Goal: Check status

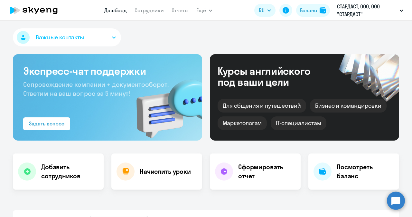
select select "30"
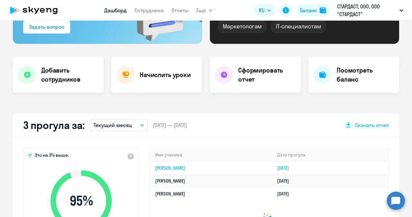
scroll to position [161, 0]
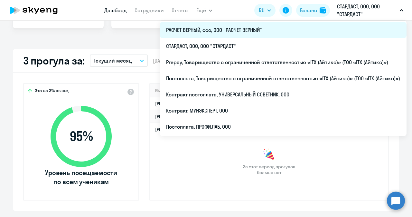
click at [247, 28] on li "РАСЧЕТ ВЕРНЫЙ, ооо, ООО "РАСЧЕТ ВЕРНЫЙ"" at bounding box center [283, 30] width 247 height 16
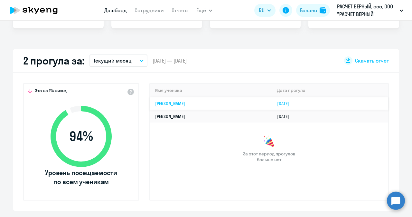
select select "30"
